Goal: Information Seeking & Learning: Learn about a topic

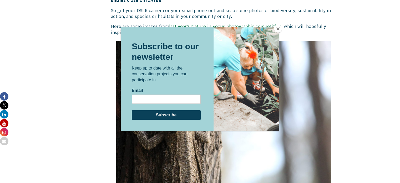
scroll to position [530, 0]
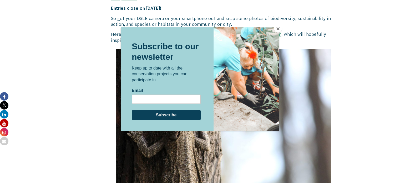
click at [277, 30] on button "Close" at bounding box center [278, 29] width 8 height 8
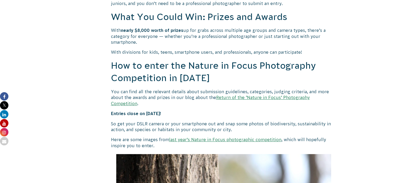
scroll to position [477, 0]
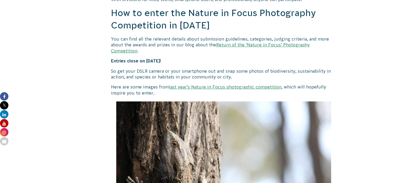
click at [251, 84] on link "last year’s Nature in Focus photographic competition" at bounding box center [225, 86] width 112 height 5
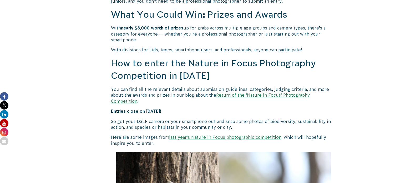
scroll to position [424, 0]
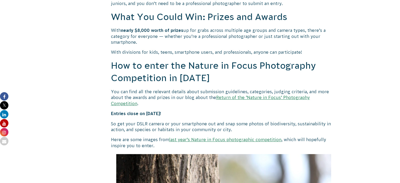
click at [280, 98] on link "Return of the ‘Nature in Focus’ Photography Competition" at bounding box center [210, 100] width 199 height 11
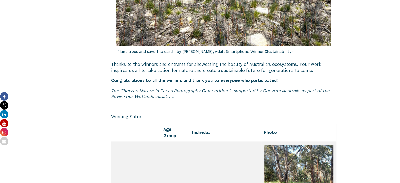
scroll to position [635, 0]
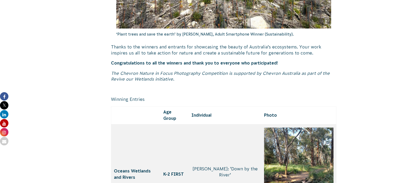
click at [202, 113] on span "Individual" at bounding box center [201, 115] width 20 height 5
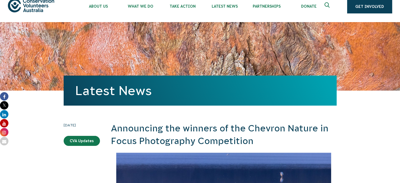
scroll to position [0, 0]
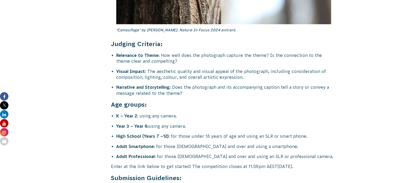
scroll to position [2025, 0]
click at [143, 154] on strong "Adult Professional" at bounding box center [135, 156] width 38 height 5
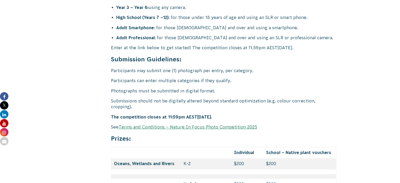
scroll to position [2104, 0]
